Goal: Task Accomplishment & Management: Complete application form

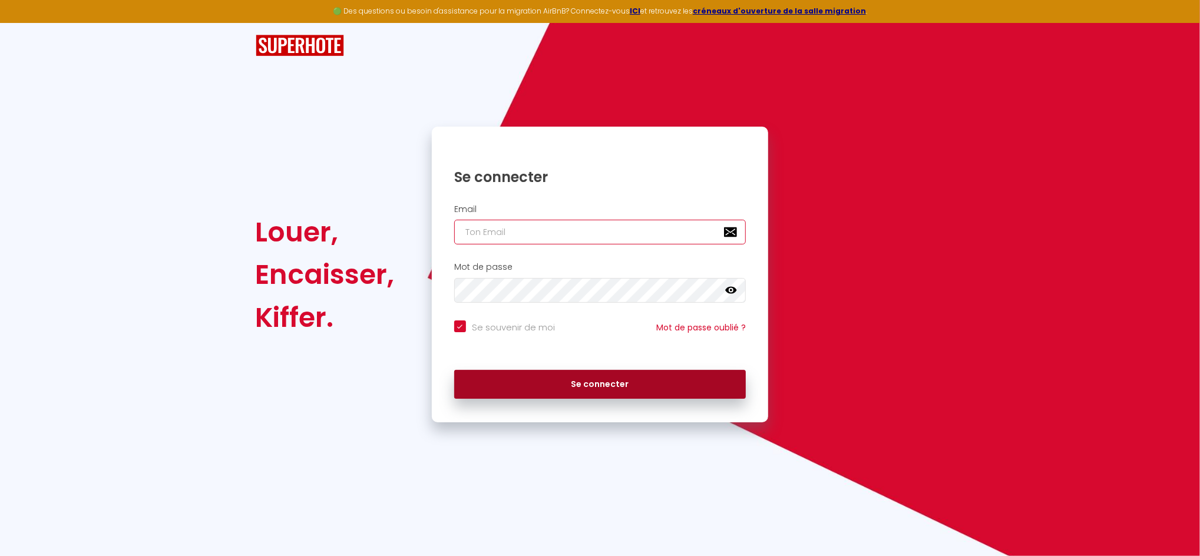
type input "[EMAIL_ADDRESS][DOMAIN_NAME]"
click at [633, 385] on button "Se connecter" at bounding box center [600, 384] width 292 height 29
checkbox input "true"
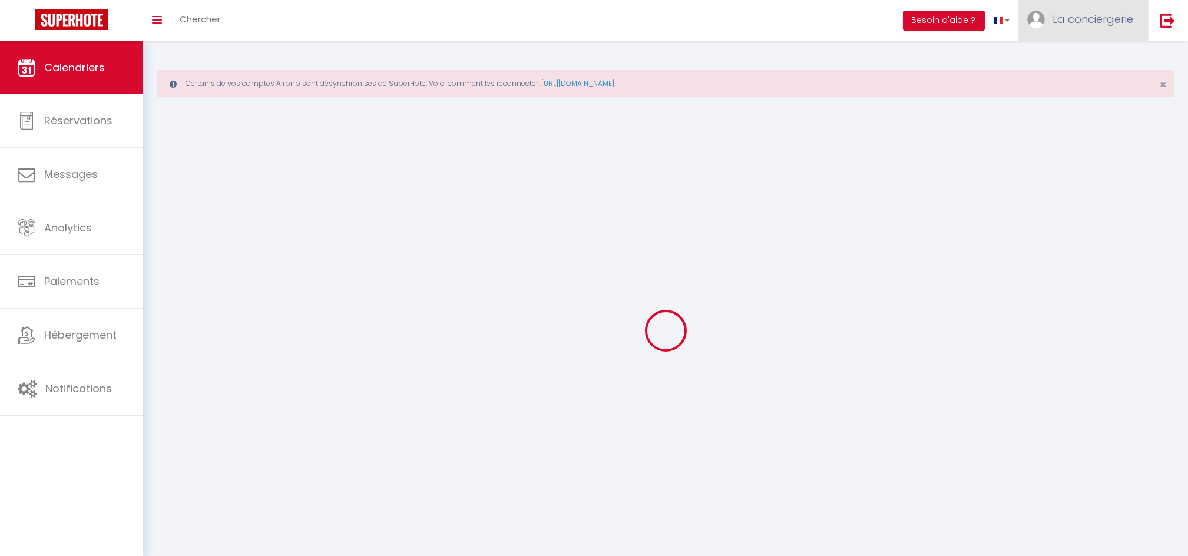
click at [1100, 16] on span "La conciergerie" at bounding box center [1093, 19] width 81 height 15
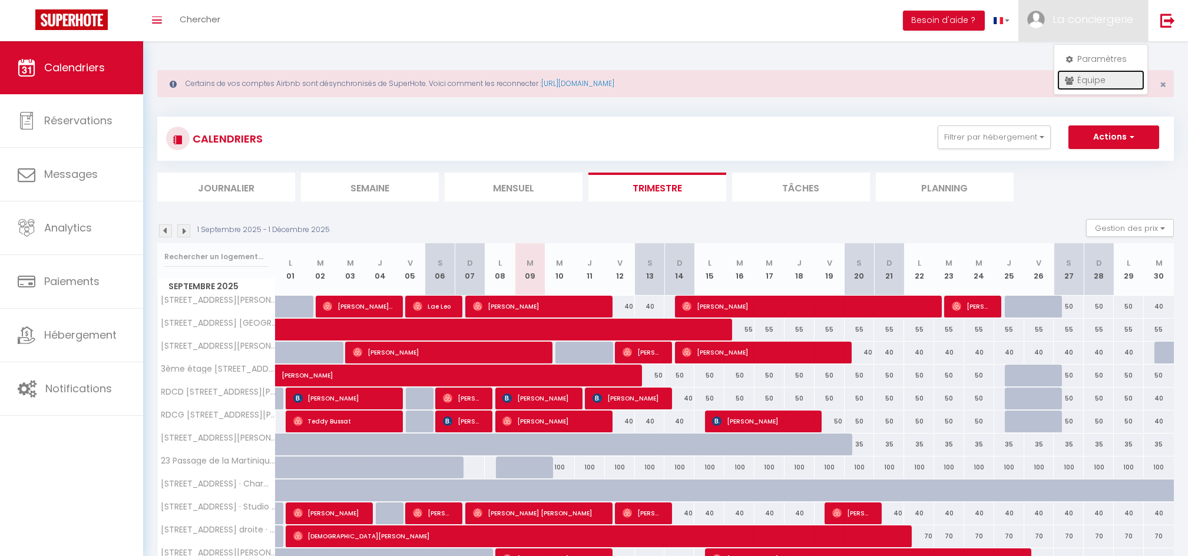
click at [1087, 81] on link "Équipe" at bounding box center [1100, 80] width 87 height 20
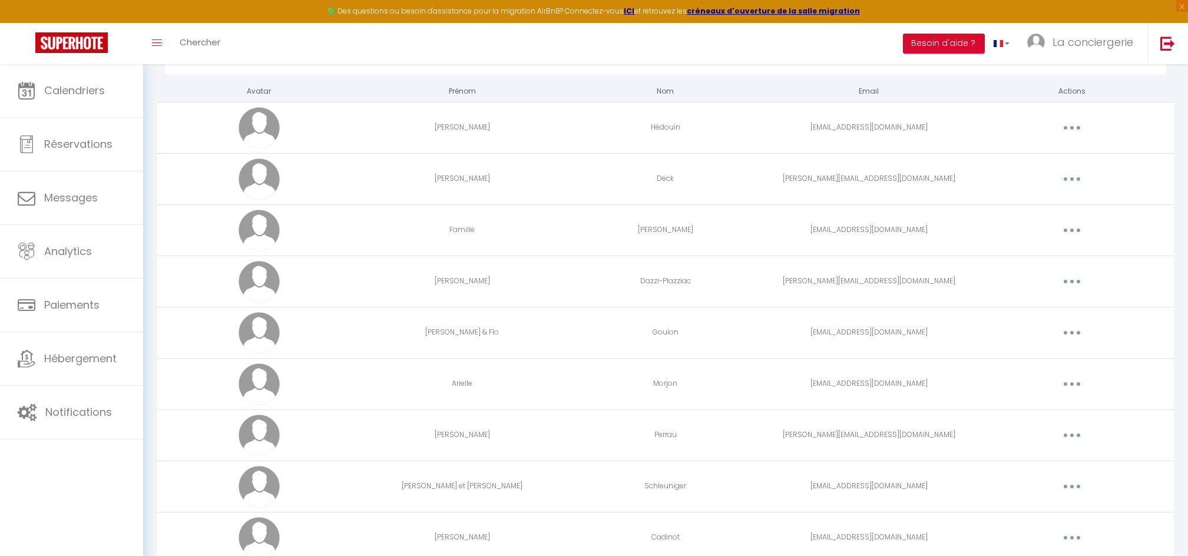
scroll to position [108, 0]
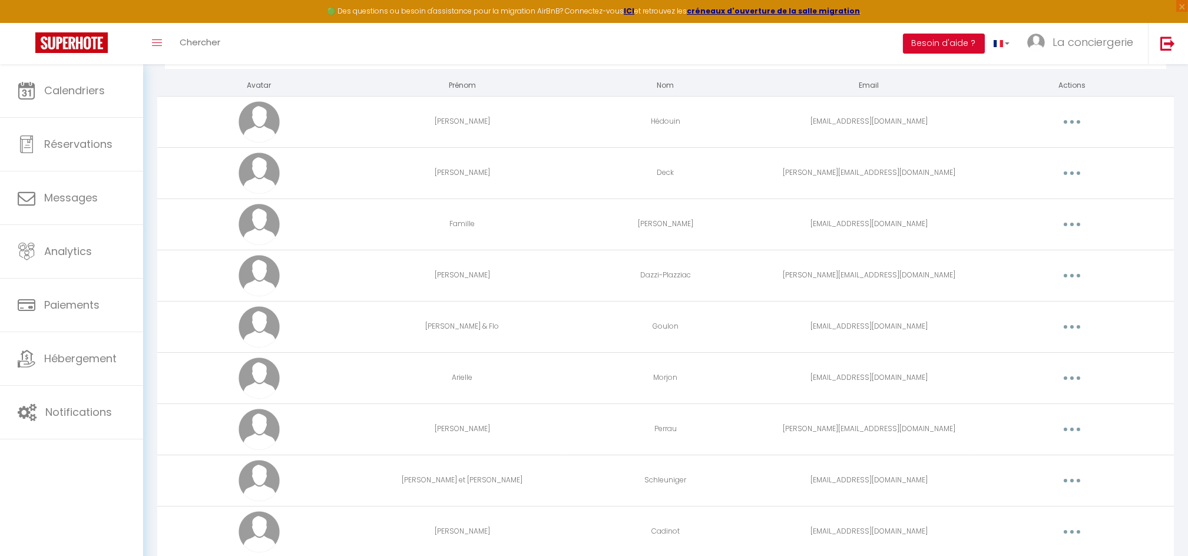
click at [1074, 491] on td "Editer Supprimer" at bounding box center [1072, 480] width 203 height 51
click at [1076, 487] on button "button" at bounding box center [1071, 480] width 33 height 19
click at [1042, 525] on link "Supprimer" at bounding box center [1041, 529] width 87 height 20
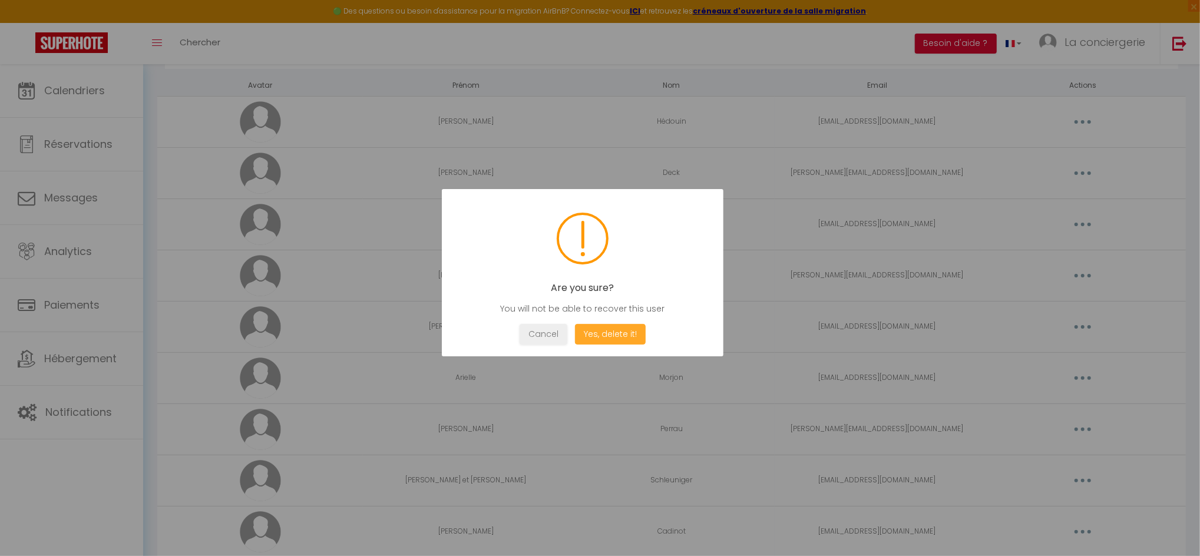
click at [626, 334] on button "Yes, delete it!" at bounding box center [610, 334] width 71 height 21
click at [574, 336] on button "OK" at bounding box center [582, 334] width 29 height 21
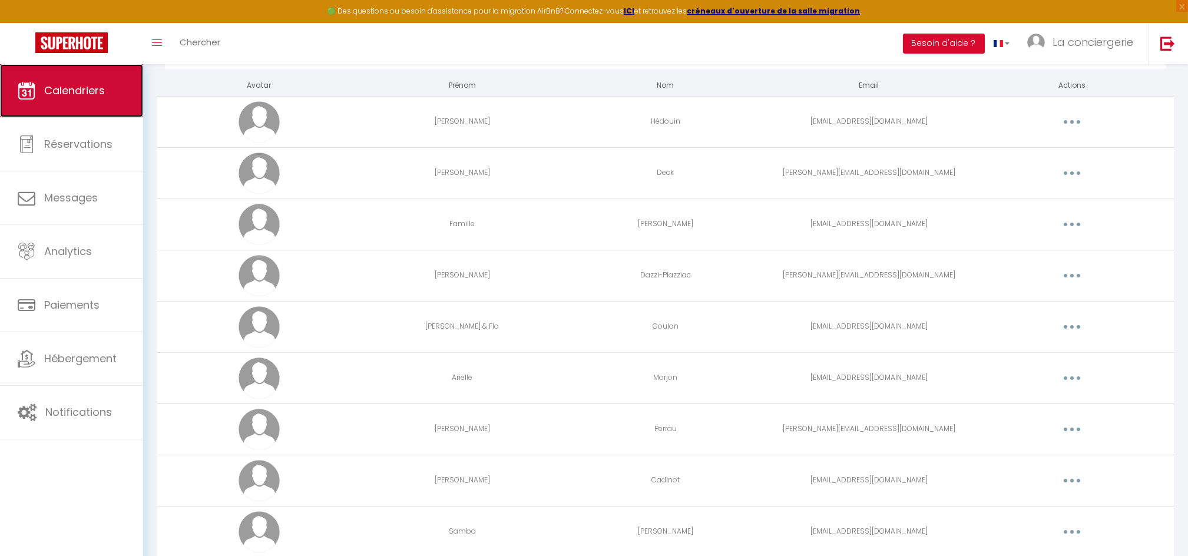
click at [79, 75] on link "Calendriers" at bounding box center [71, 90] width 143 height 53
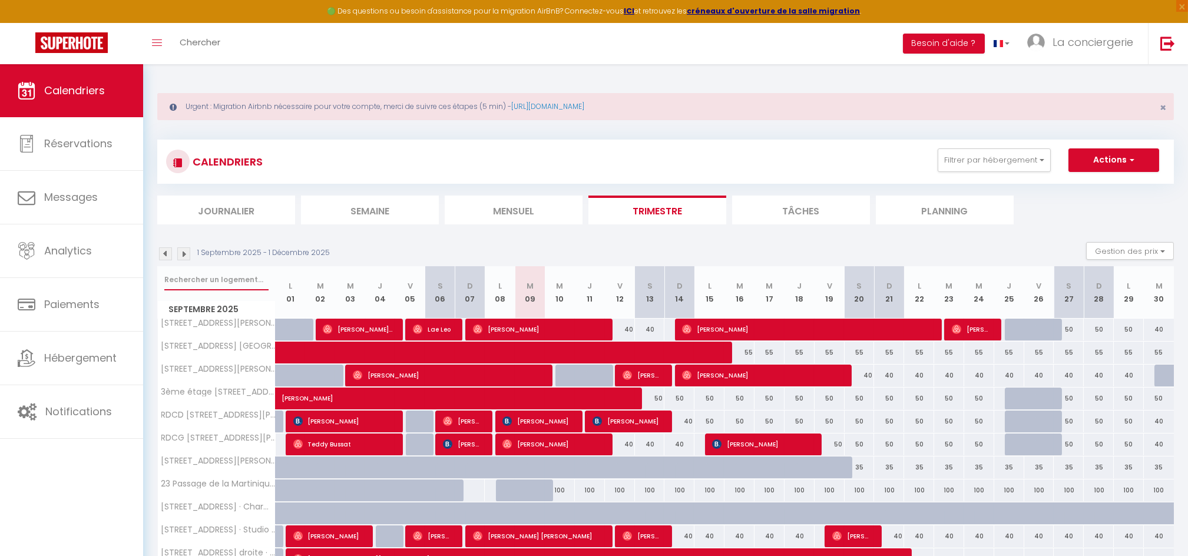
click at [201, 284] on input "text" at bounding box center [216, 279] width 104 height 21
type input "63 rue"
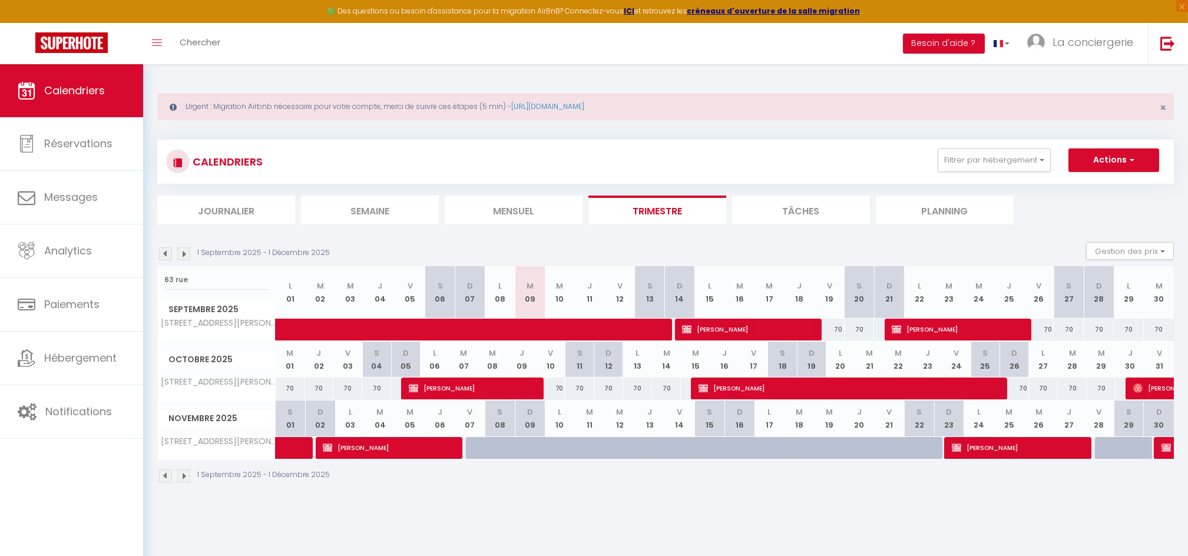
click at [835, 330] on div "70" at bounding box center [830, 330] width 30 height 22
type input "70"
type input "Ven 19 Septembre 2025"
type input "Sam 20 Septembre 2025"
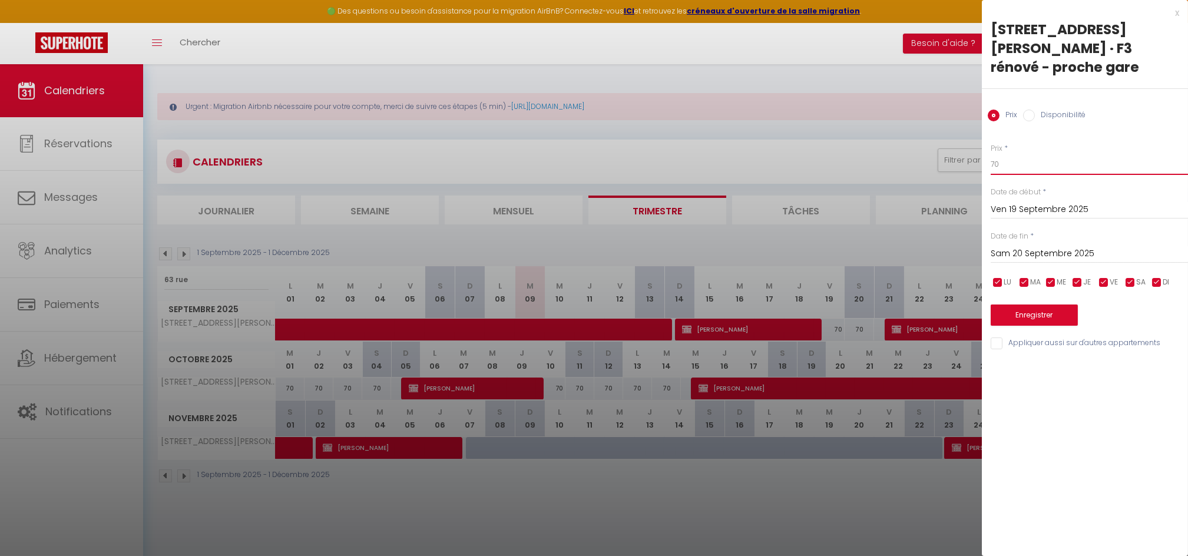
drag, startPoint x: 967, startPoint y: 166, endPoint x: 921, endPoint y: 167, distance: 45.4
click at [922, 166] on body "🟢 Des questions ou besoin d'assistance pour la migration AirBnB? Connectez-vous…" at bounding box center [594, 342] width 1188 height 556
type input "60"
click at [1061, 240] on div "Date de fin * [PERSON_NAME] 20 Septembre 2025 < [DATE] > Dim Lun Mar Mer Jeu Ve…" at bounding box center [1089, 247] width 197 height 32
click at [1068, 249] on input "Sam 20 Septembre 2025" at bounding box center [1089, 253] width 197 height 15
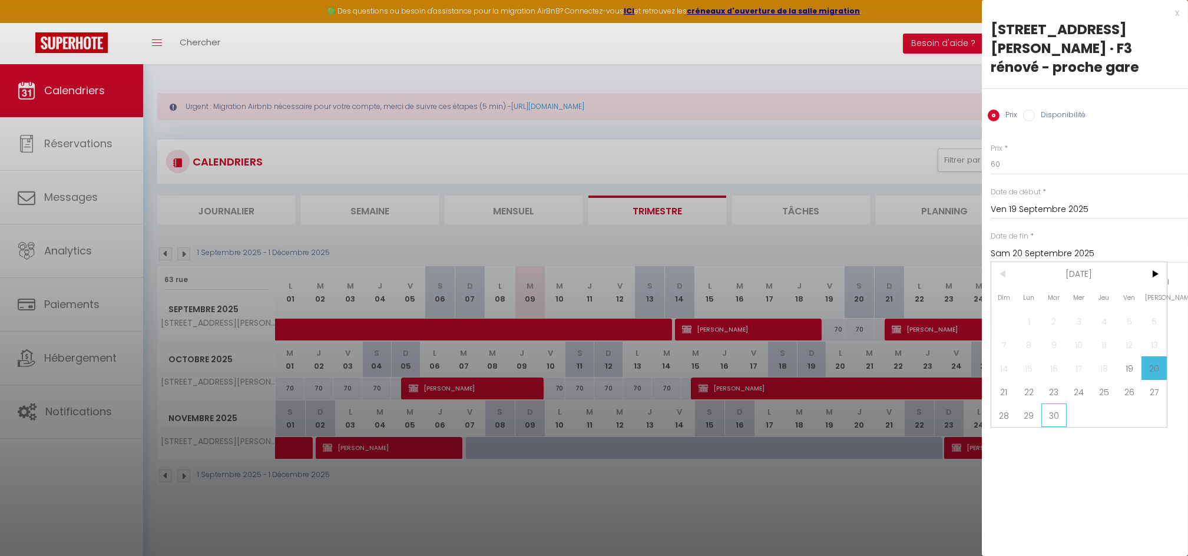
click at [1050, 425] on span "30" at bounding box center [1053, 415] width 25 height 24
type input "[DATE] Septembre 2025"
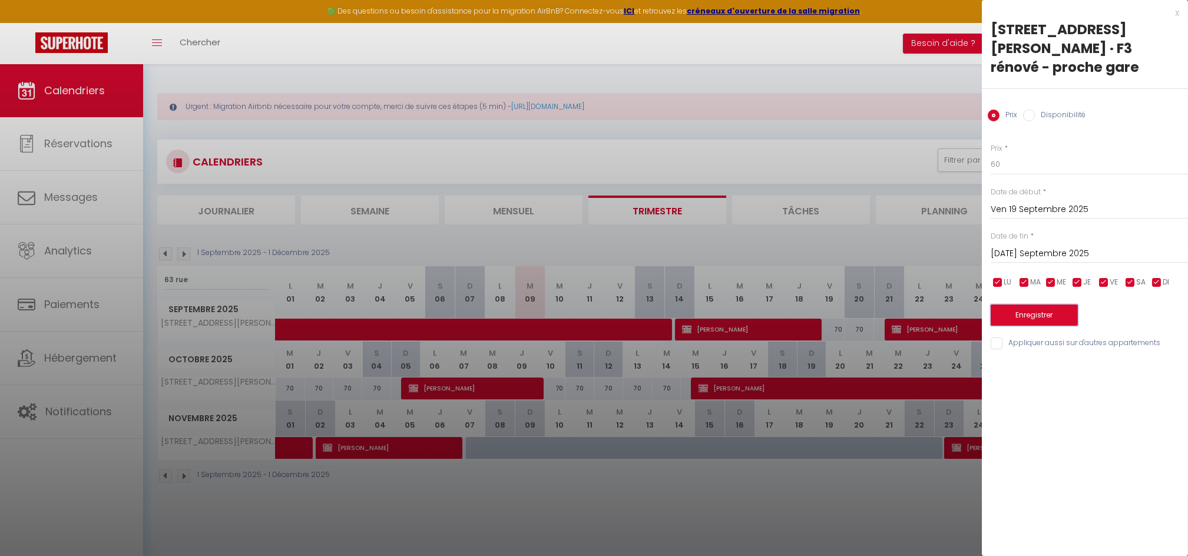
click at [1043, 317] on button "Enregistrer" at bounding box center [1034, 315] width 87 height 21
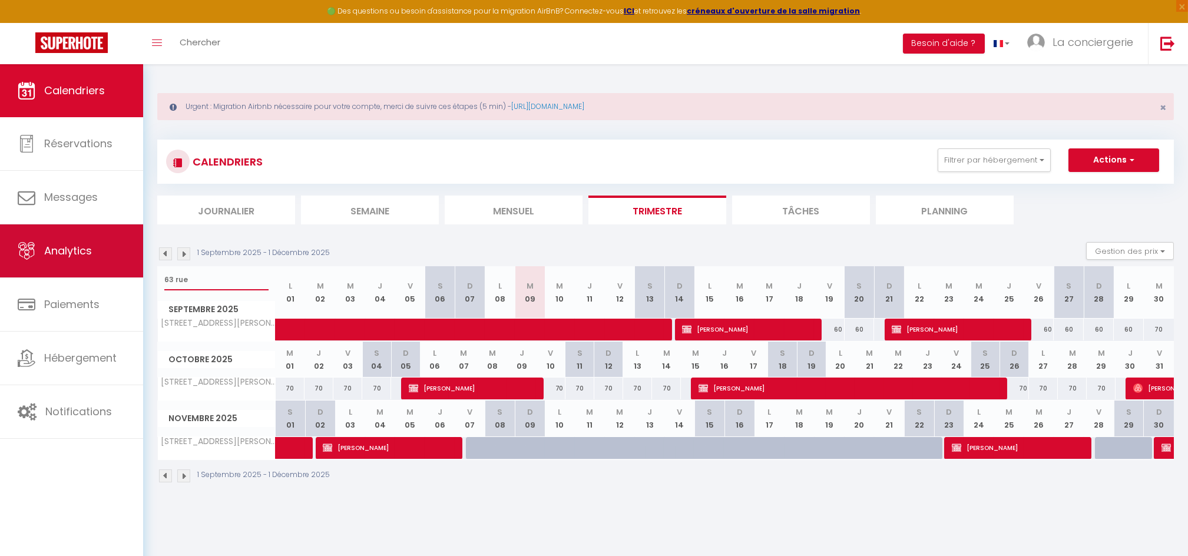
drag, startPoint x: 151, startPoint y: 280, endPoint x: 68, endPoint y: 276, distance: 82.5
click at [68, 279] on div "🟢 Des questions ou besoin d'assistance pour la migration AirBnB? Connectez-vous…" at bounding box center [594, 286] width 1188 height 445
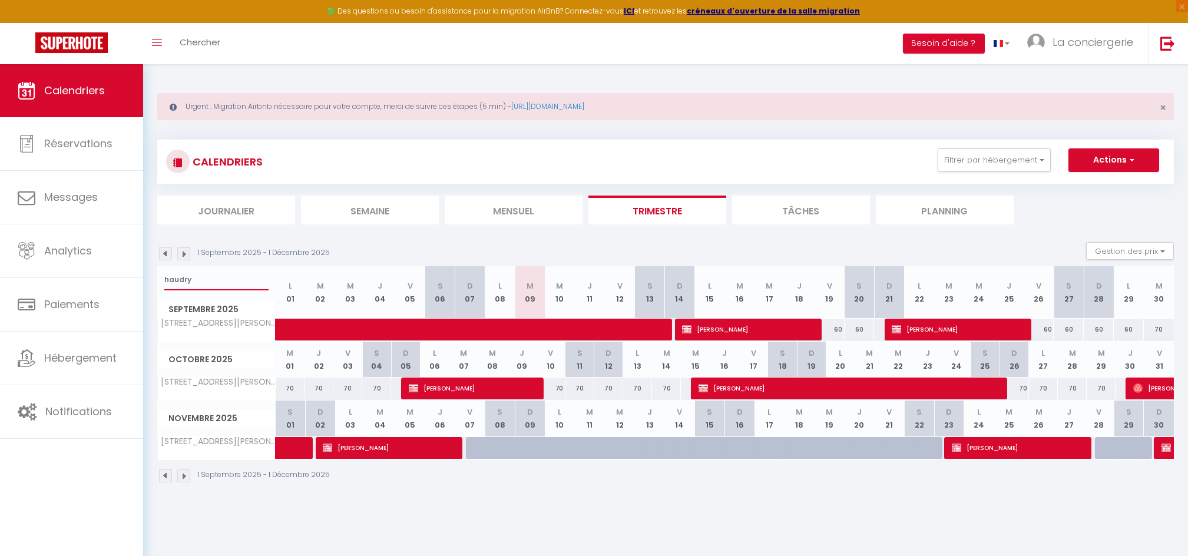
type input "haudry"
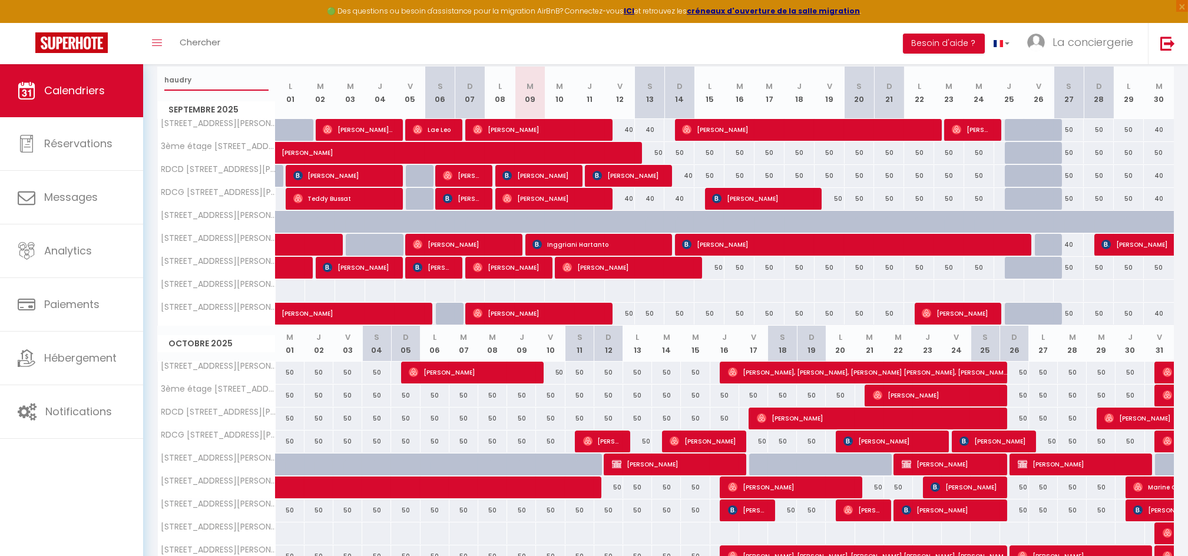
scroll to position [314, 0]
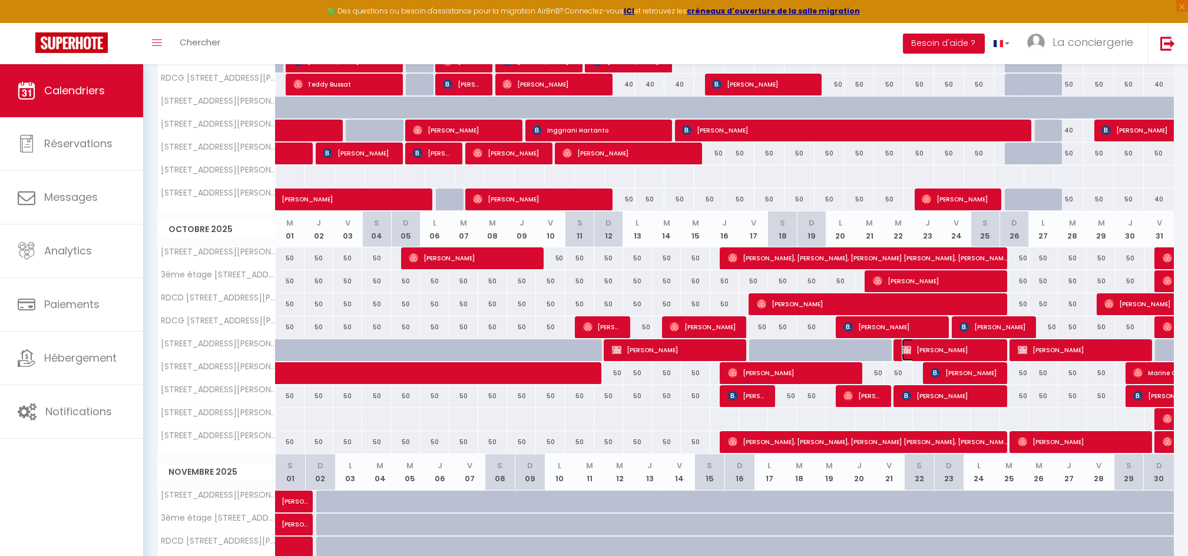
click at [930, 346] on span "[PERSON_NAME]" at bounding box center [952, 350] width 100 height 22
select select "OK"
select select "KO"
select select "0"
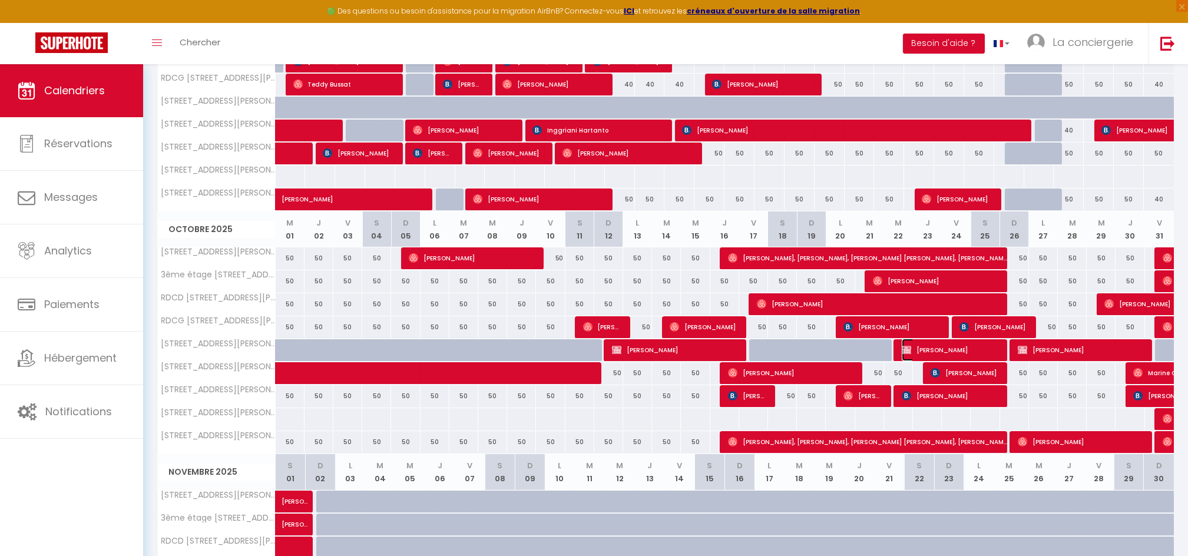
select select "1"
select select
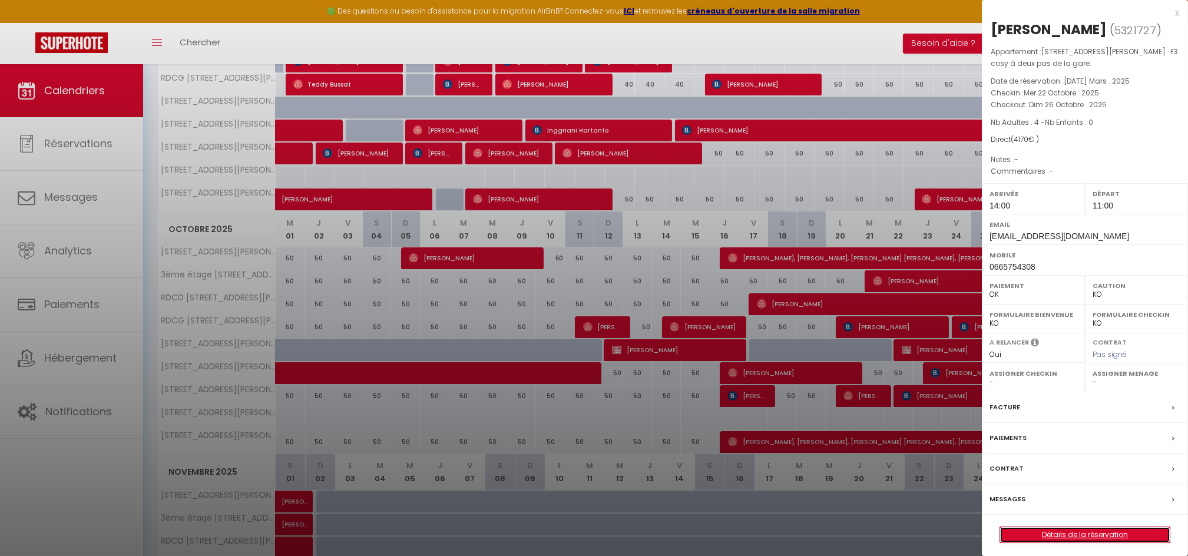
click at [1065, 538] on link "Détails de la réservation" at bounding box center [1085, 534] width 170 height 15
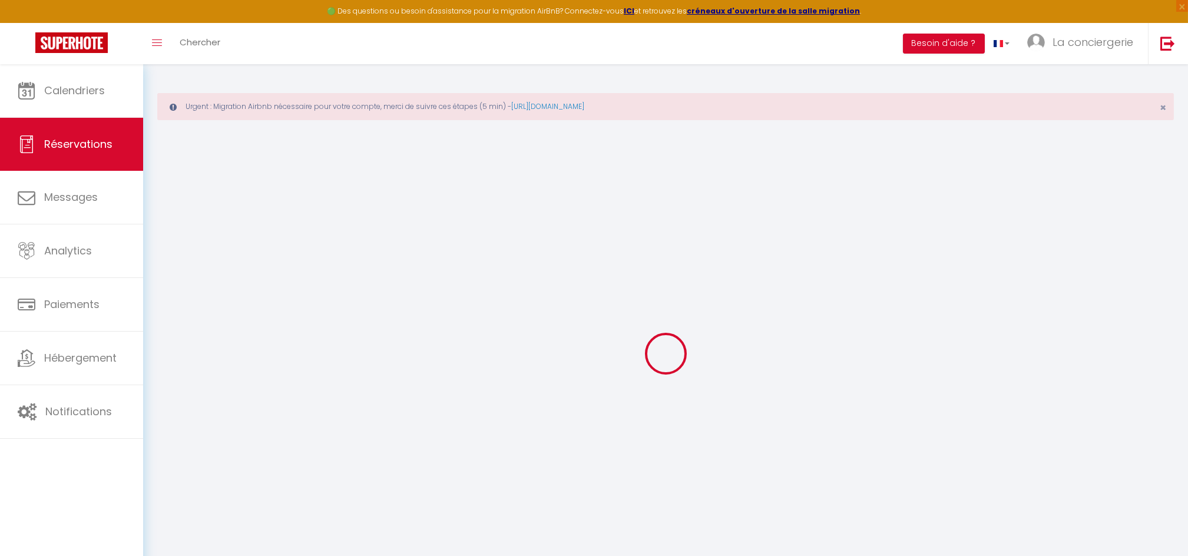
type input "ERWAN"
type input "LEROUX"
type input "[EMAIL_ADDRESS][DOMAIN_NAME]"
type input "[EMAIL_ADDRESS][PERSON_NAME][DOMAIN_NAME]"
type input "0665754308"
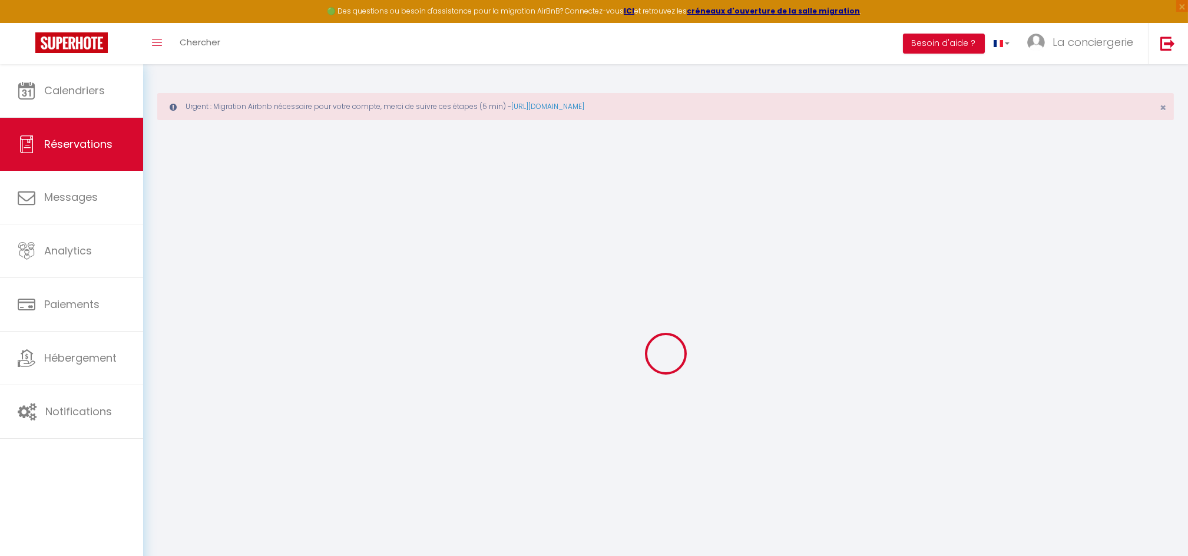
type input "76600"
type input "[STREET_ADDRESS][PERSON_NAME]"
type input "[GEOGRAPHIC_DATA]"
select select "FR"
select select "75155"
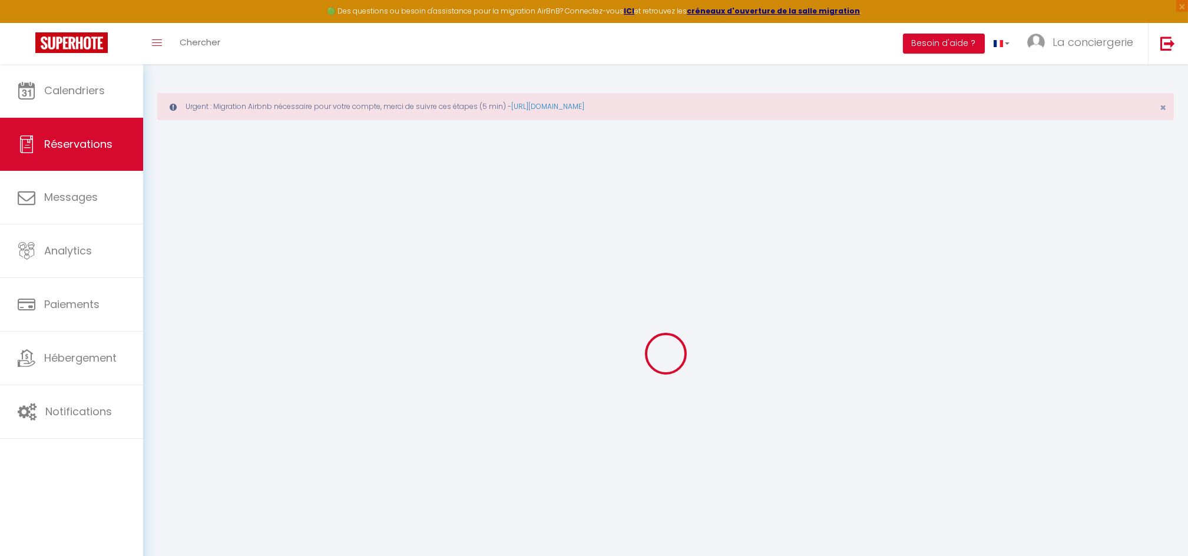
select select "1"
type input "Mer 22 Octobre 2025"
select select
type input "Dim 26 Octobre 2025"
select select
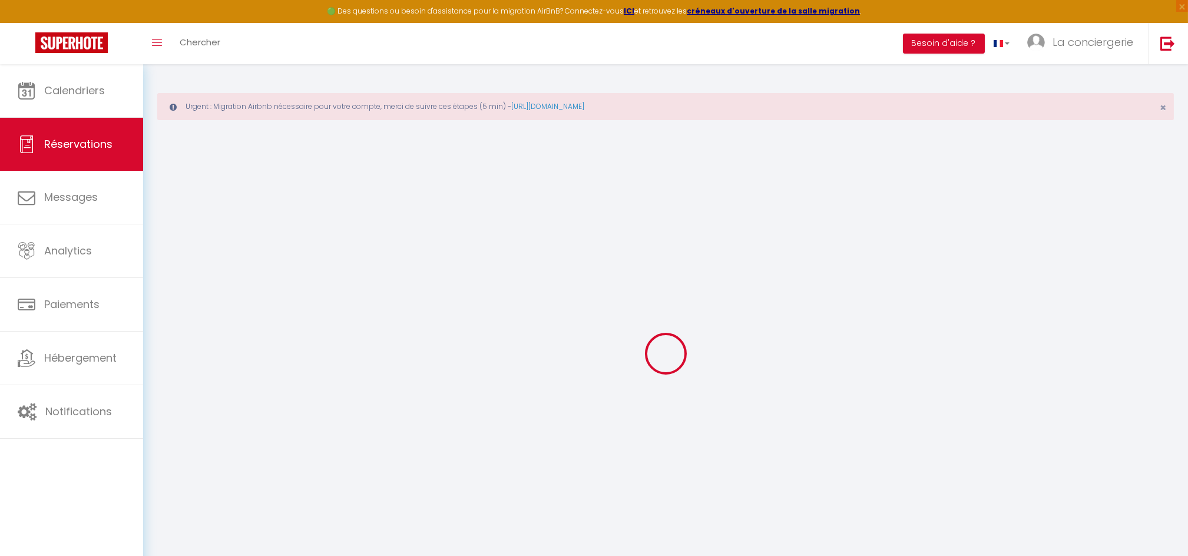
type input "4"
select select "12"
select select
type input "4120"
checkbox input "false"
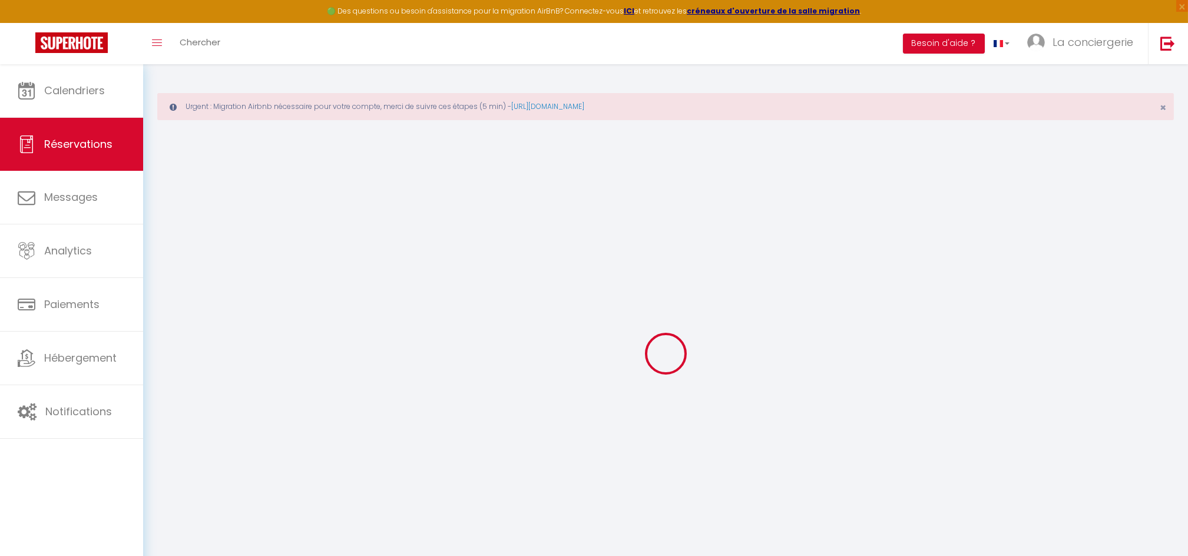
type input "4170"
type input "0"
select select
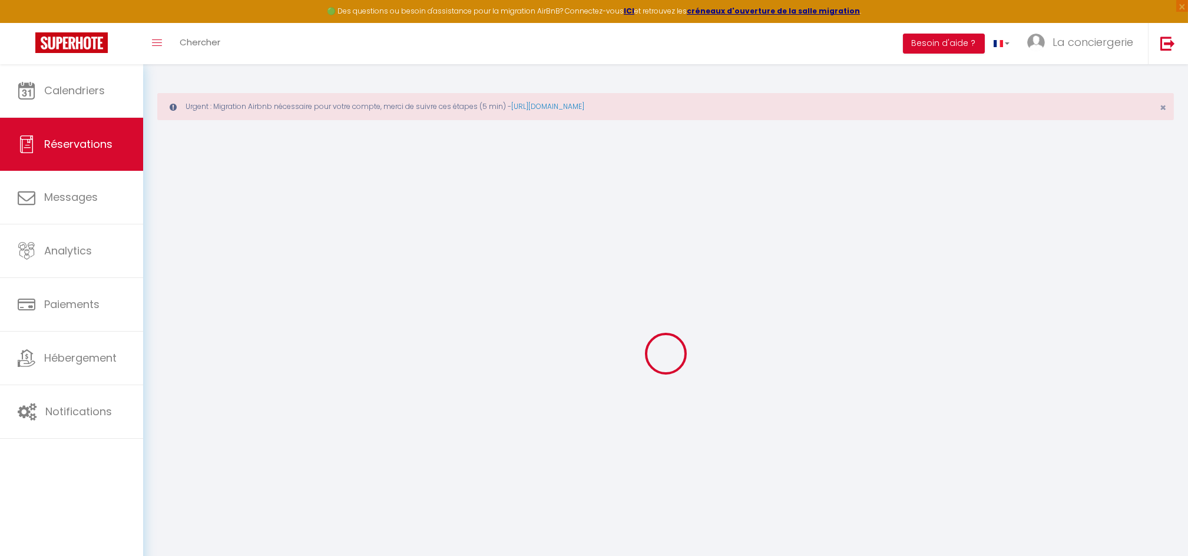
select select
select select "14"
checkbox input "false"
select select
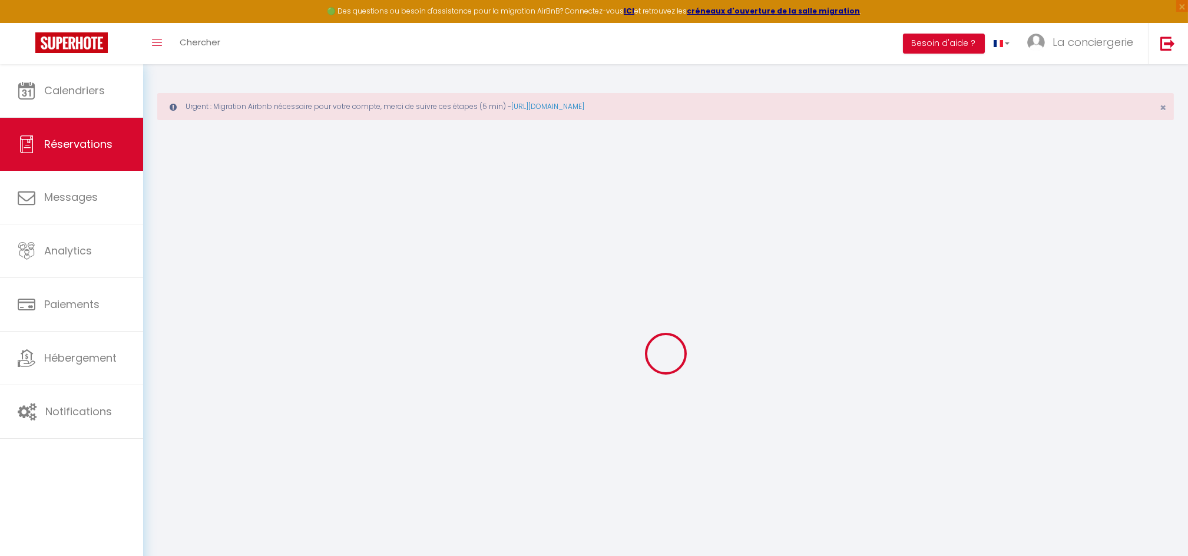
checkbox input "false"
select select
checkbox input "false"
select select
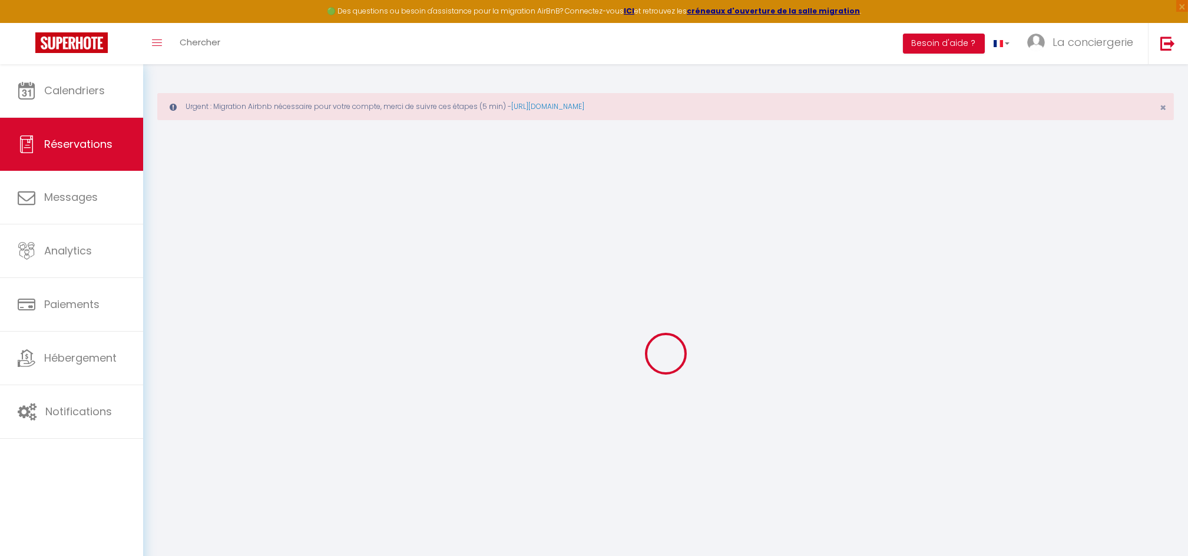
select select
checkbox input "false"
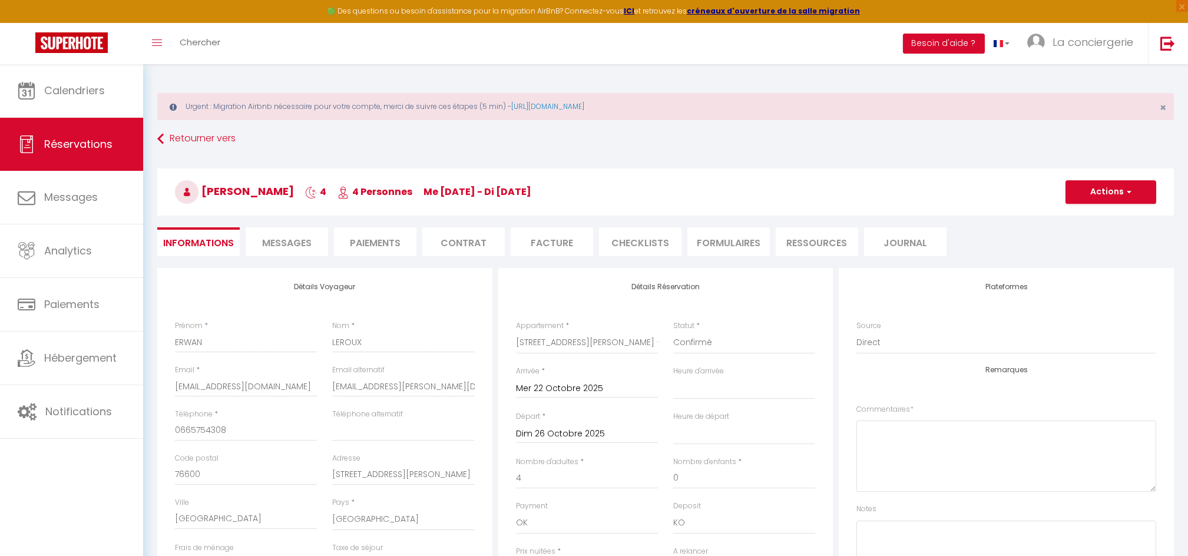
type input "50"
select select
checkbox input "false"
select select "14:00"
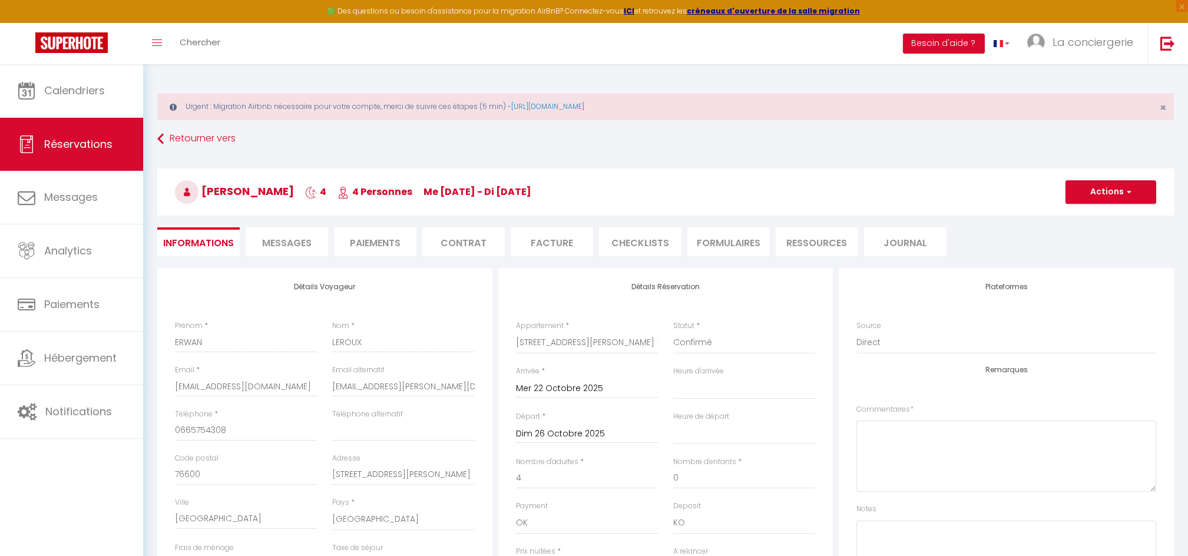
select select "11:00"
click at [588, 386] on input "Mer 22 Octobre 2025" at bounding box center [587, 388] width 142 height 15
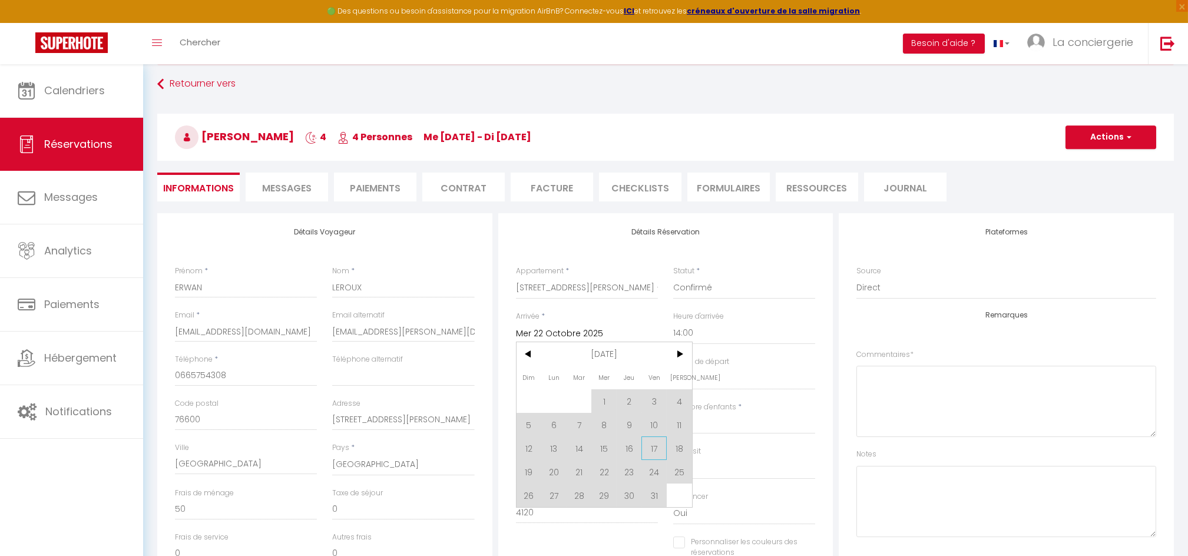
scroll to position [157, 0]
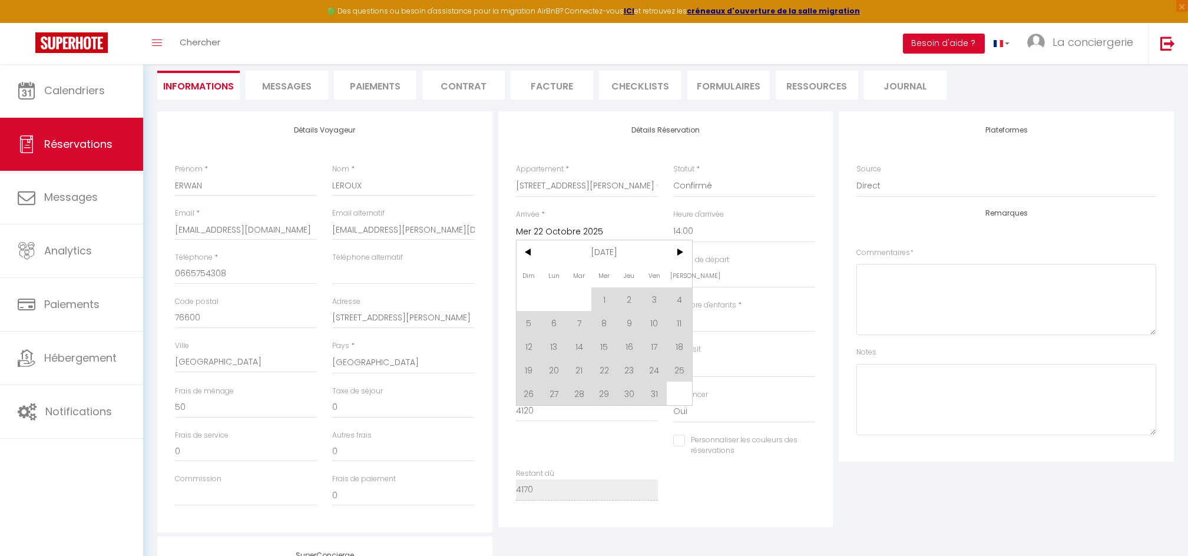
click at [653, 346] on span "17" at bounding box center [653, 347] width 25 height 24
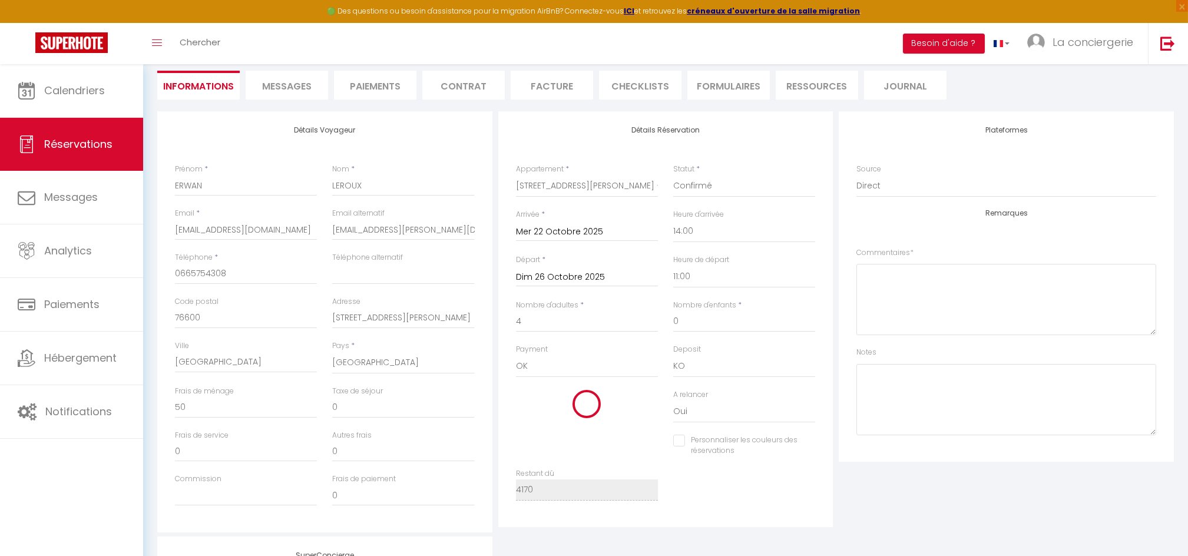
type input "Ven 17 Octobre 2025"
checkbox input "false"
click at [690, 232] on select "00:00 00:30 01:00 01:30 02:00 02:30 03:00 03:30 04:00 04:30 05:00 05:30 06:00 0…" at bounding box center [744, 231] width 142 height 22
click at [765, 224] on select "00:00 00:30 01:00 01:30 02:00 02:30 03:00 03:30 04:00 04:30 05:00 05:30 06:00 0…" at bounding box center [744, 231] width 142 height 22
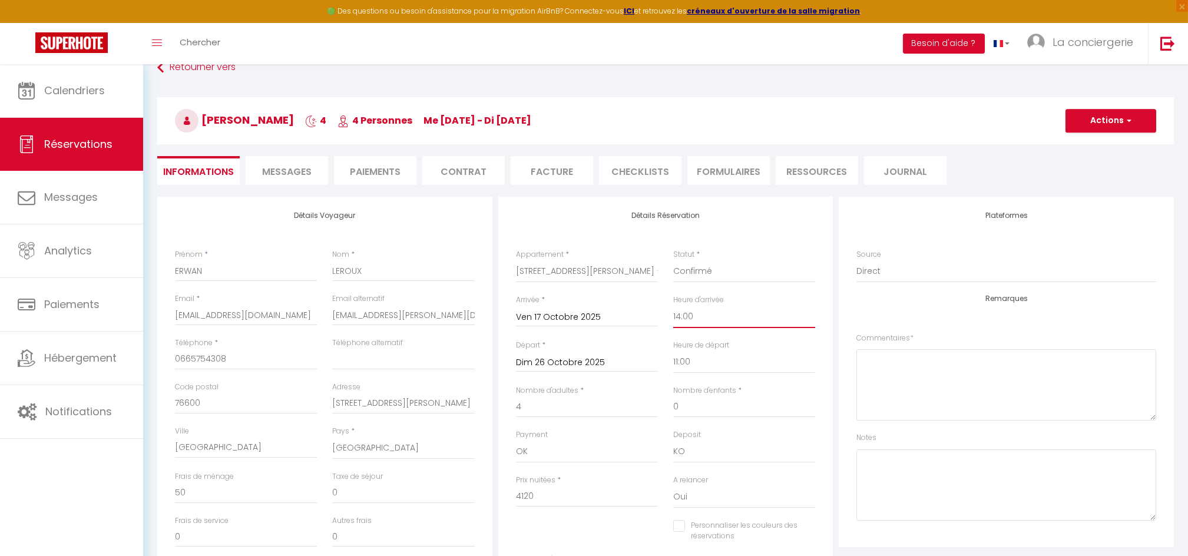
scroll to position [0, 0]
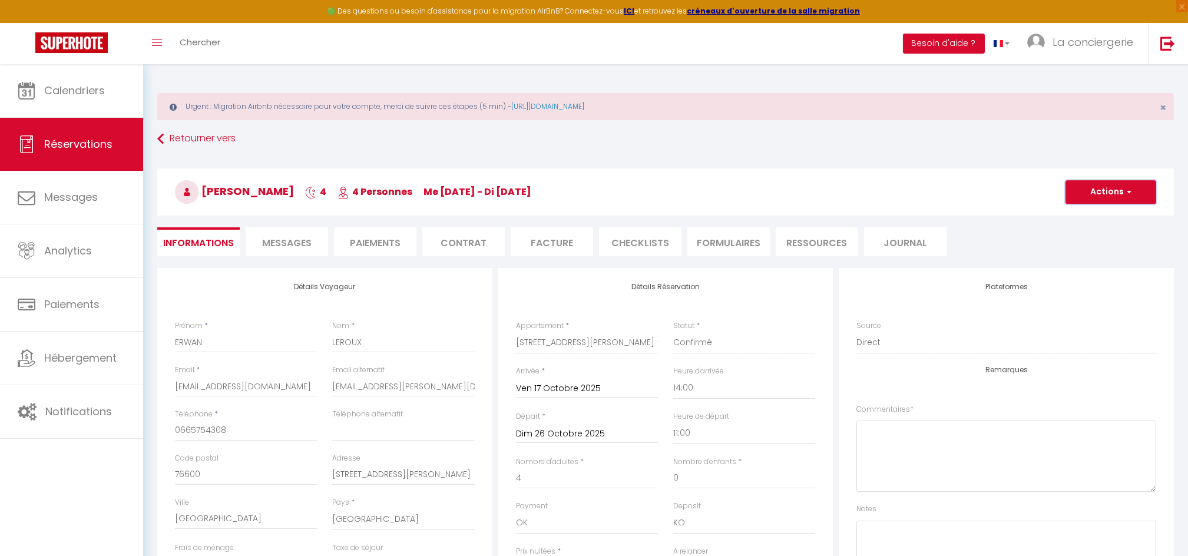
click at [1100, 191] on button "Actions" at bounding box center [1110, 192] width 91 height 24
click at [1086, 219] on link "Enregistrer" at bounding box center [1099, 217] width 93 height 15
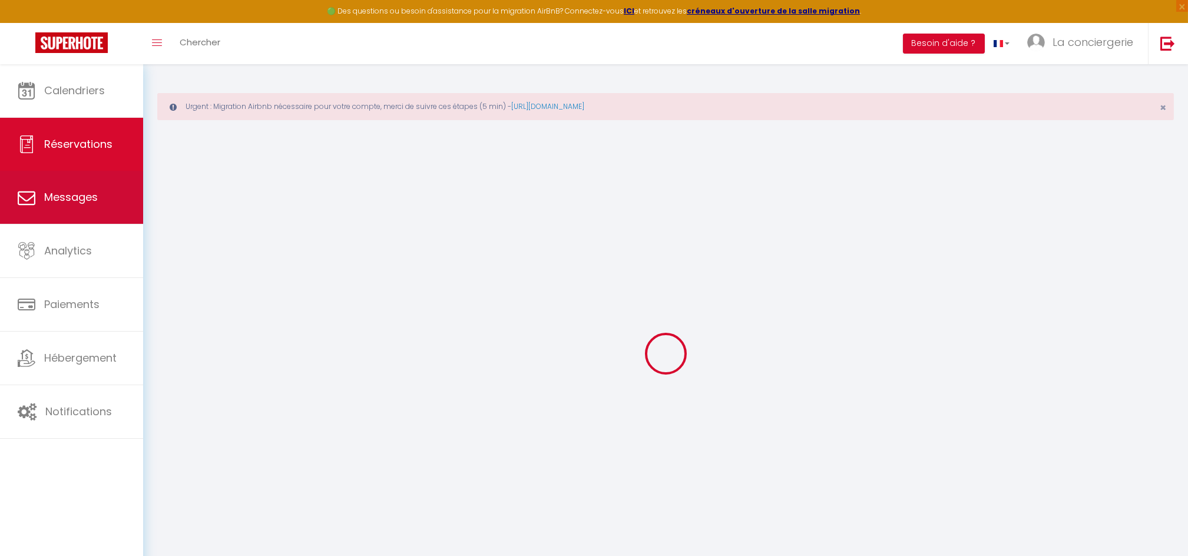
select select "not_cancelled"
